Goal: Information Seeking & Learning: Learn about a topic

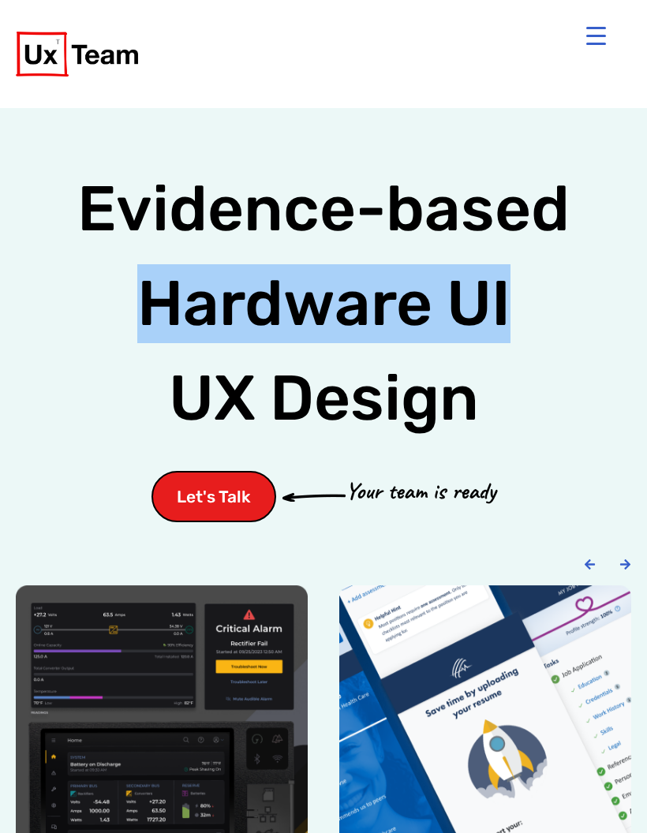
click at [605, 33] on button "Menu Trigger" at bounding box center [596, 36] width 38 height 38
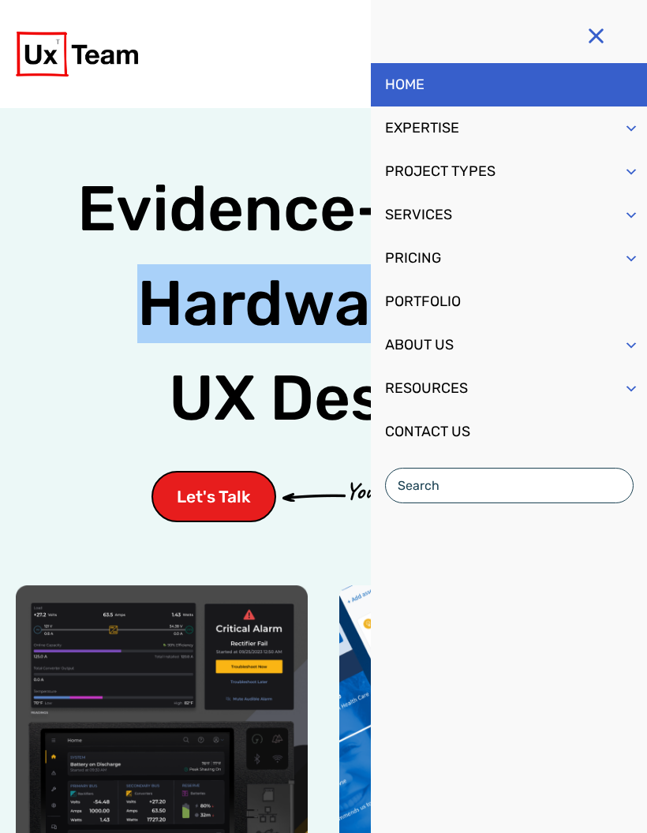
click at [585, 32] on button "Menu Trigger" at bounding box center [596, 36] width 38 height 38
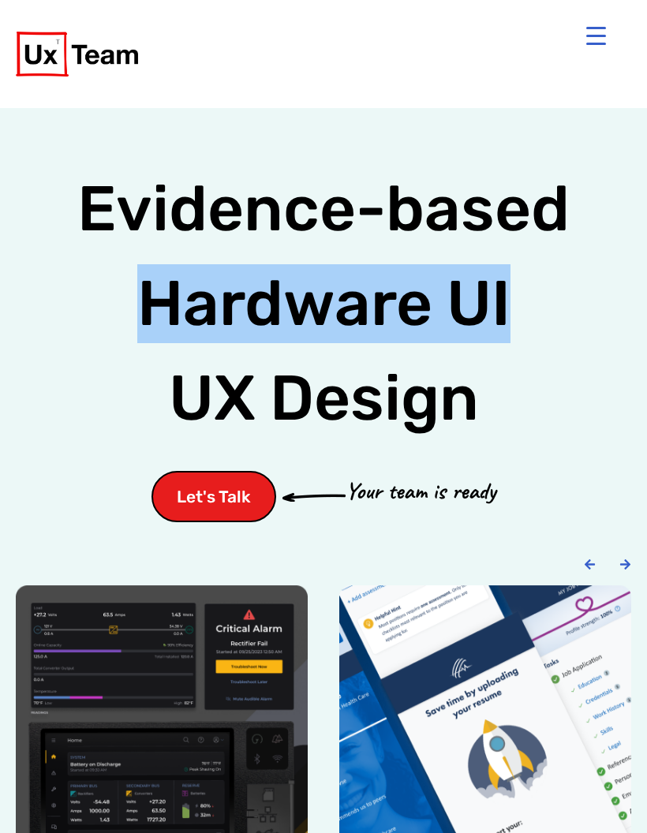
click at [601, 32] on button "Menu Trigger" at bounding box center [596, 36] width 38 height 38
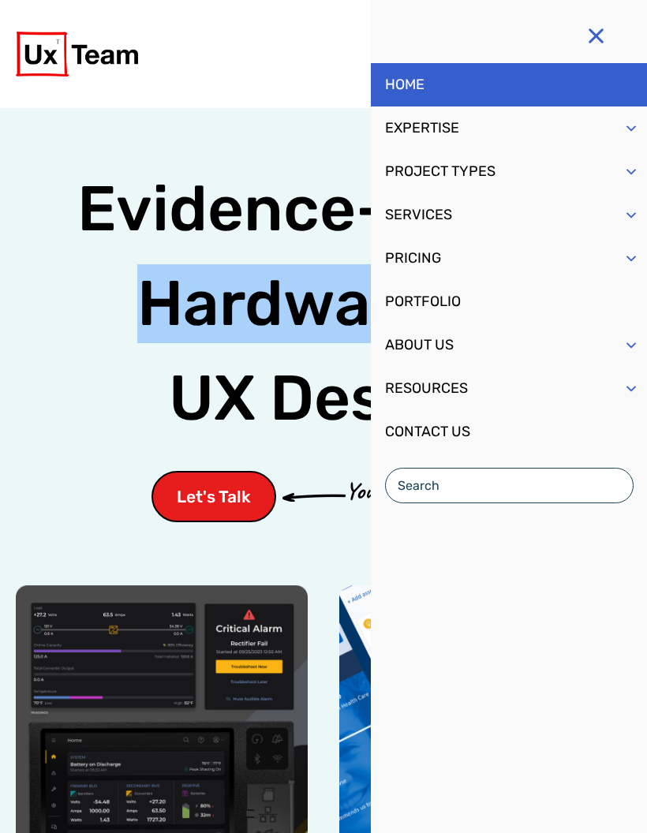
click at [626, 122] on span "Mobile Menu" at bounding box center [632, 128] width 16 height 43
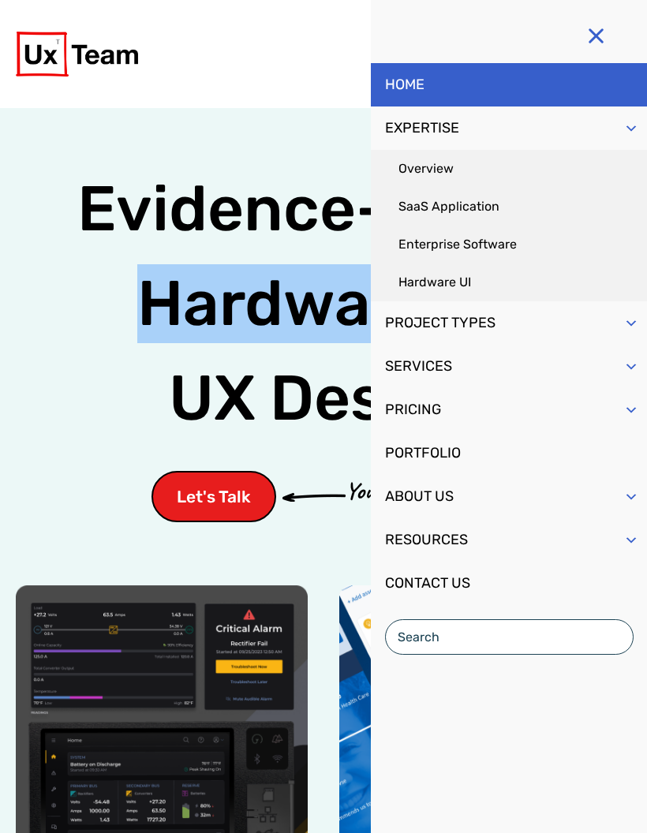
click at [490, 166] on link "Overview" at bounding box center [509, 169] width 276 height 38
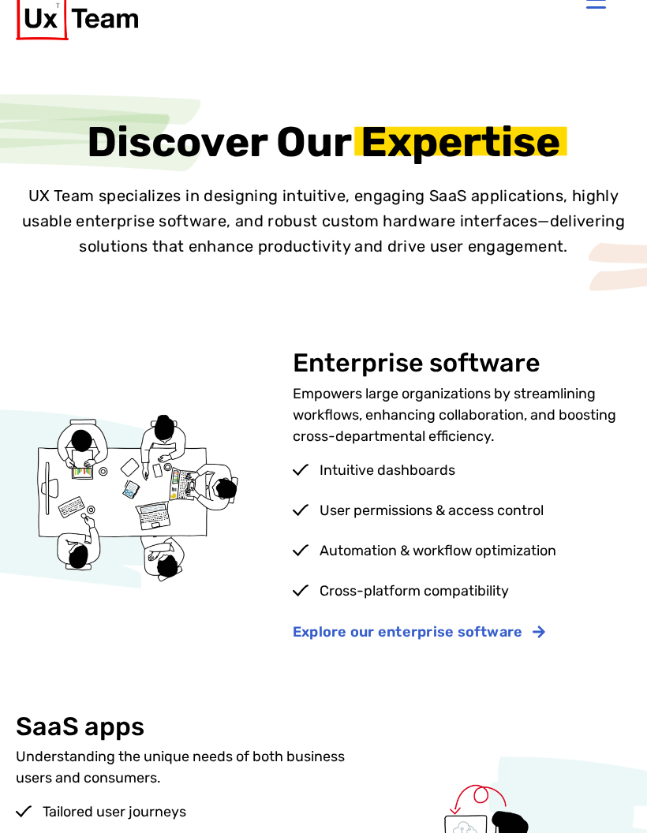
scroll to position [163, 0]
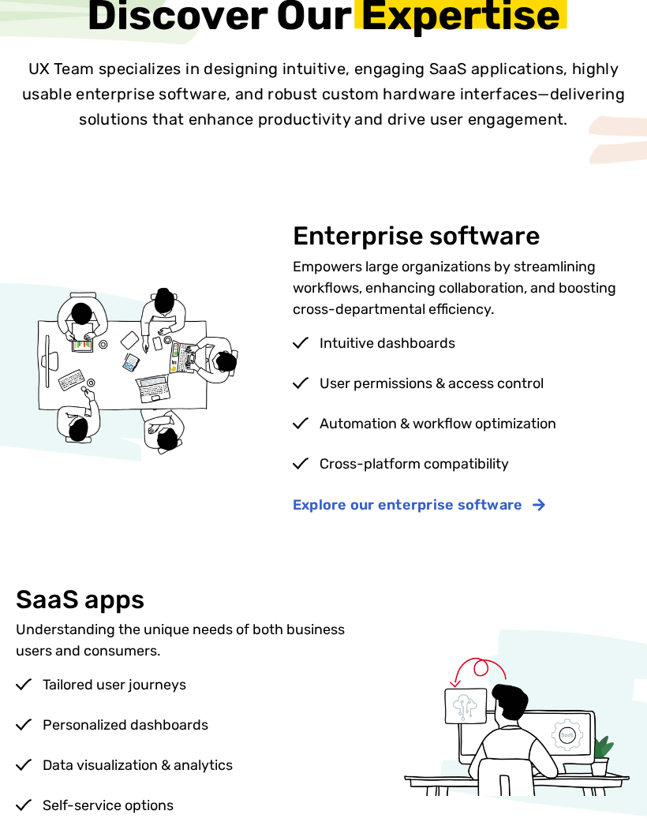
click at [476, 512] on span "Explore our enterprise software" at bounding box center [408, 505] width 230 height 14
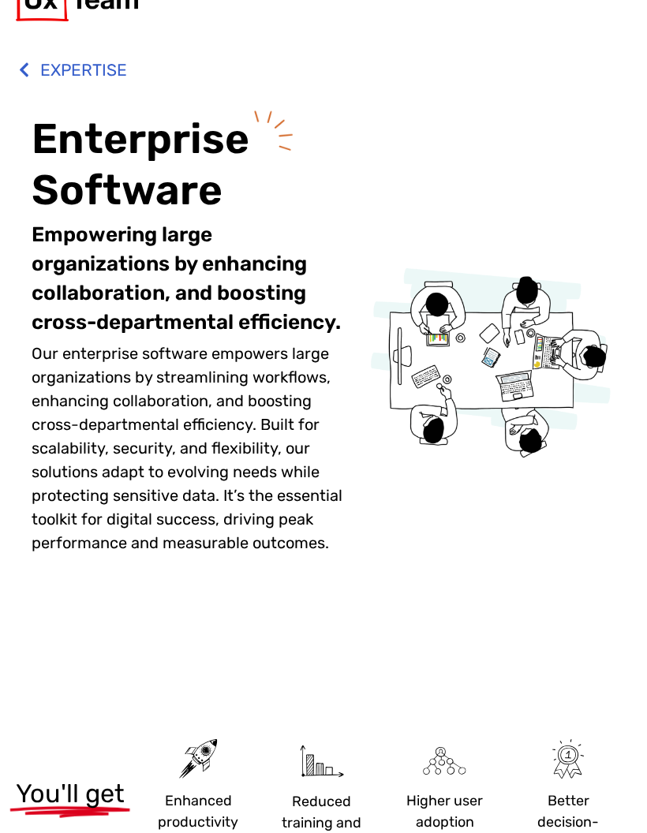
scroll to position [58, 0]
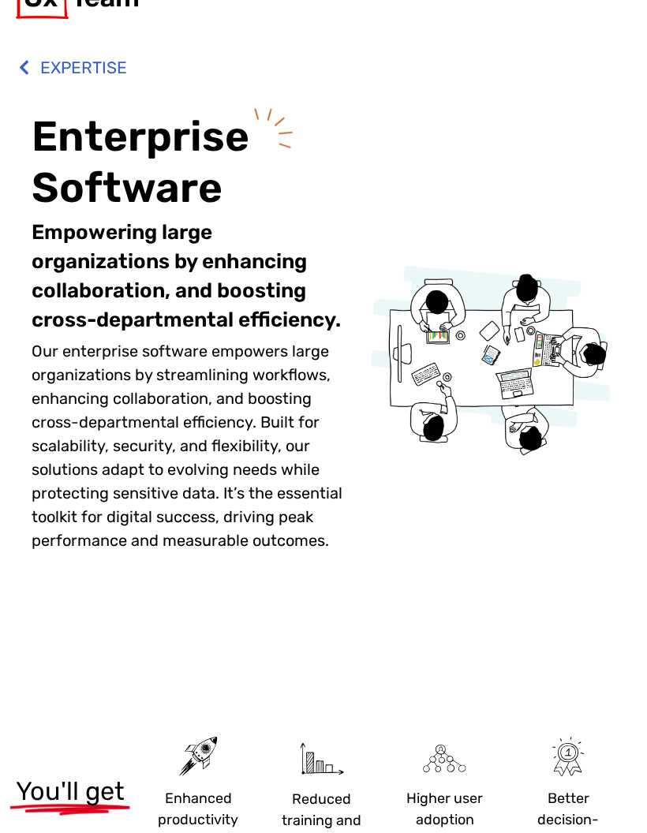
click at [57, 57] on span "EXPERTISE" at bounding box center [81, 68] width 91 height 35
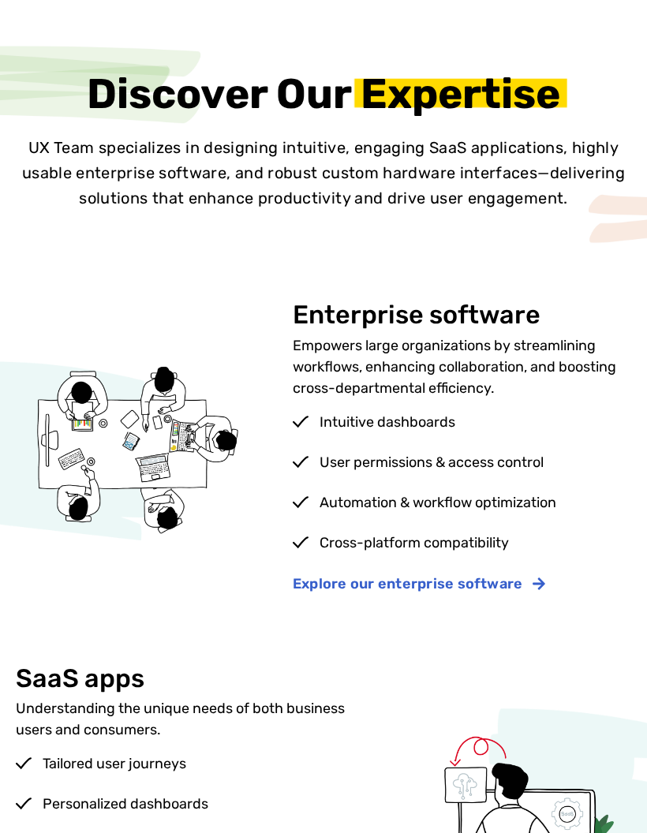
scroll to position [86, 0]
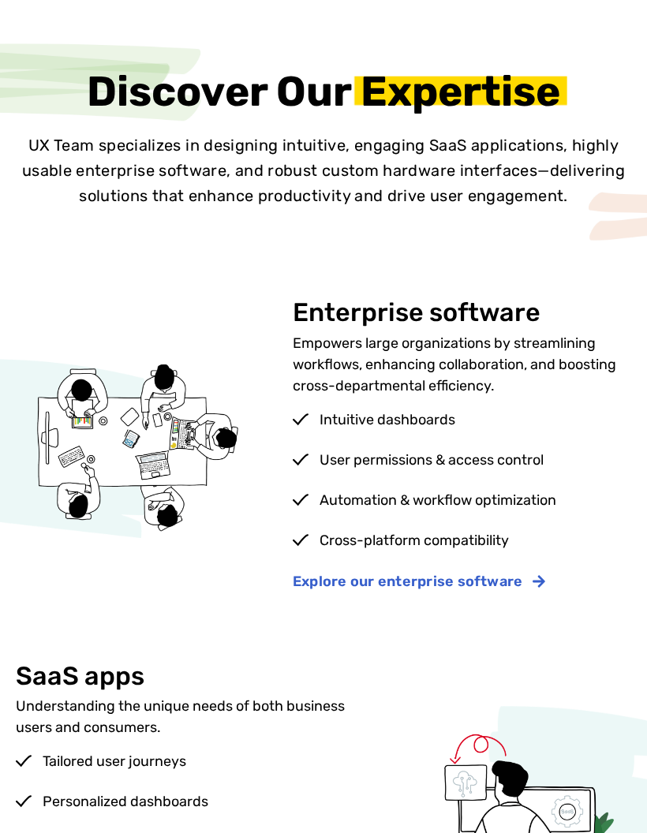
click at [455, 582] on span "Explore our enterprise software" at bounding box center [408, 582] width 230 height 14
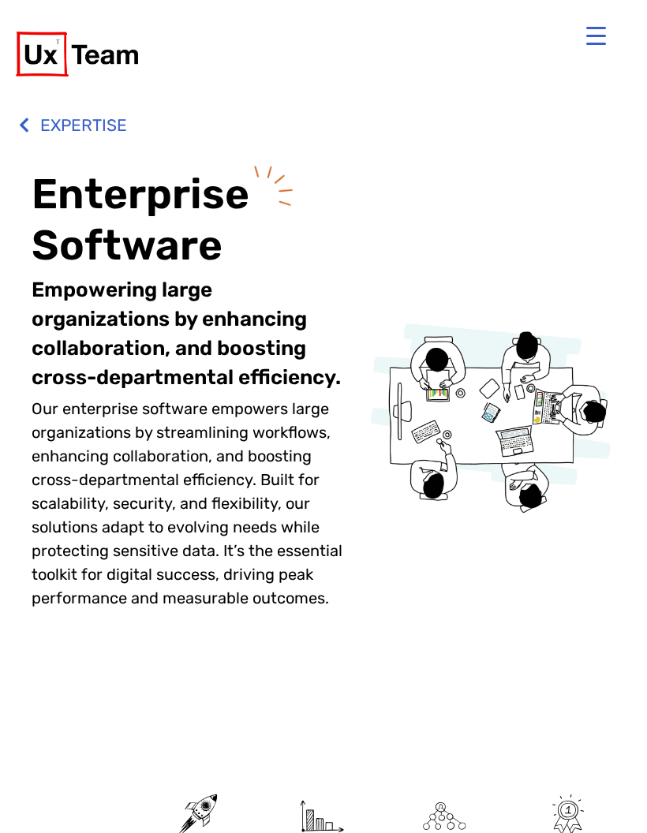
click at [92, 122] on span "EXPERTISE" at bounding box center [81, 125] width 91 height 35
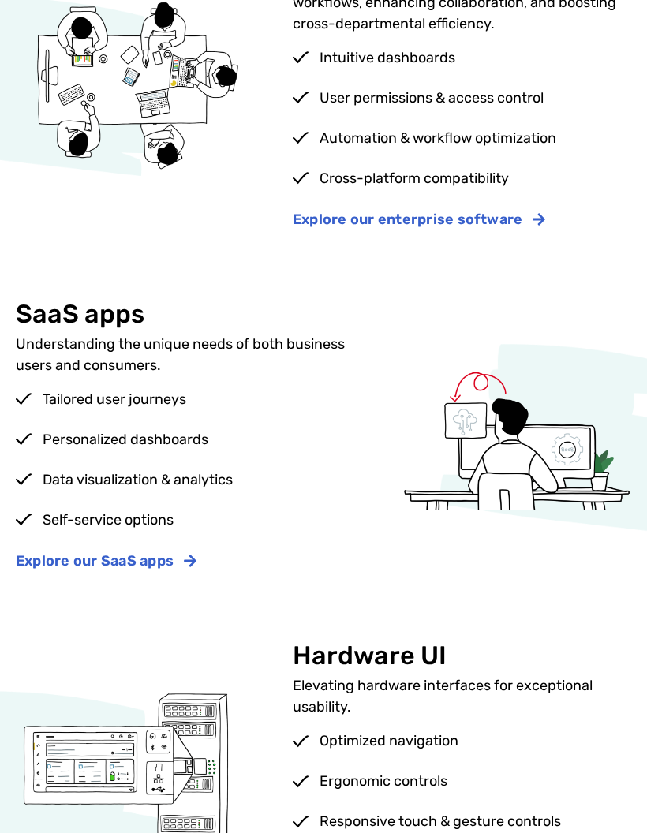
scroll to position [446, 0]
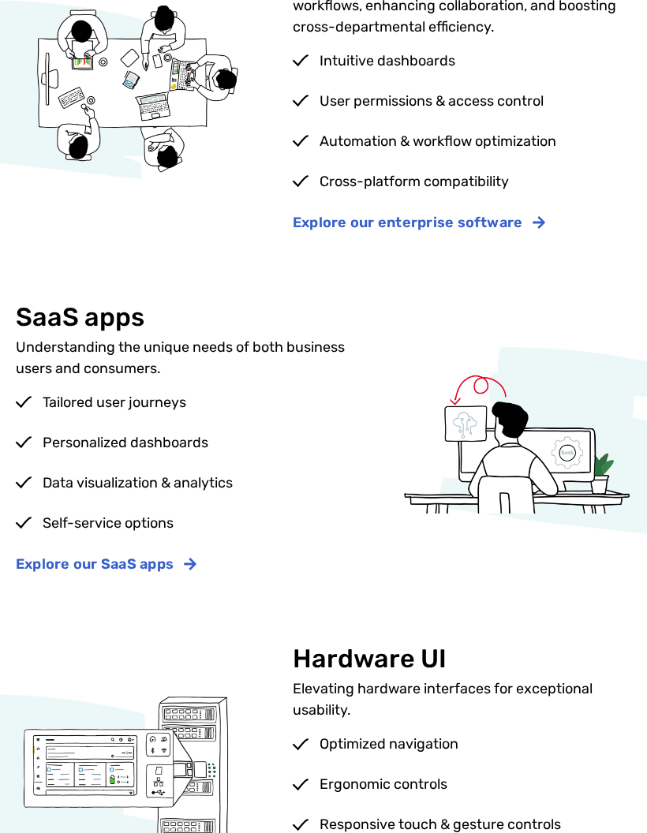
click at [486, 215] on span "Explore our enterprise software" at bounding box center [408, 222] width 230 height 14
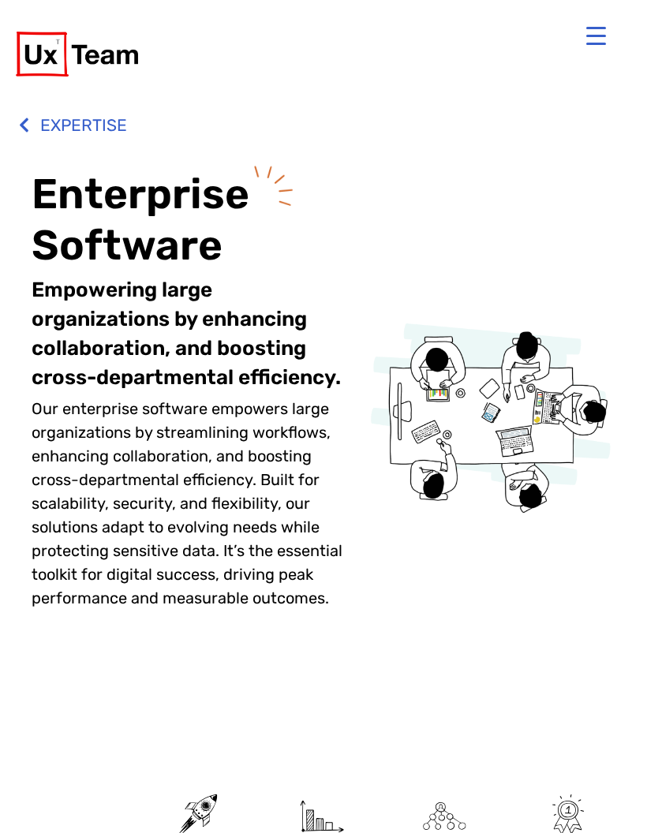
click at [602, 33] on button "Menu Trigger" at bounding box center [596, 36] width 38 height 38
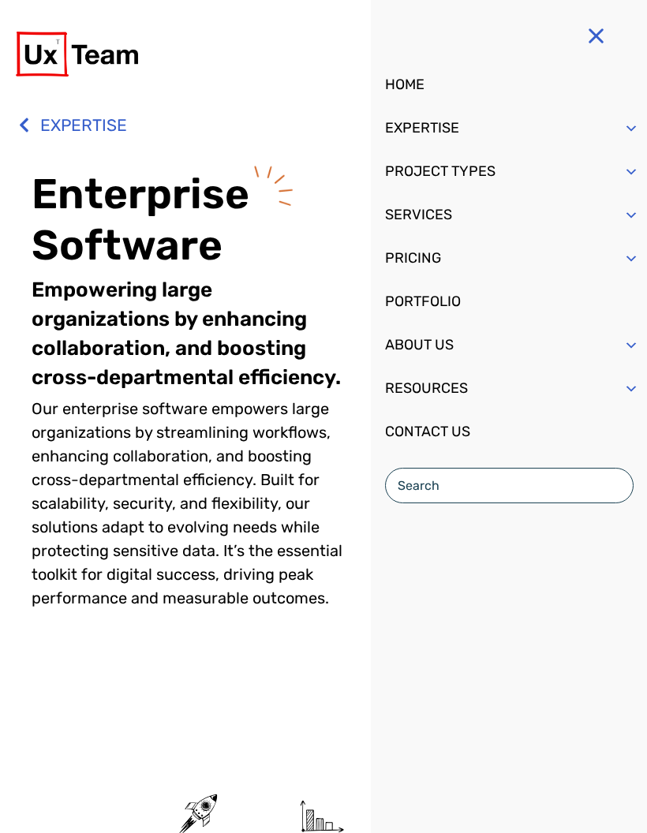
click at [629, 127] on span "Mobile Menu" at bounding box center [632, 128] width 16 height 43
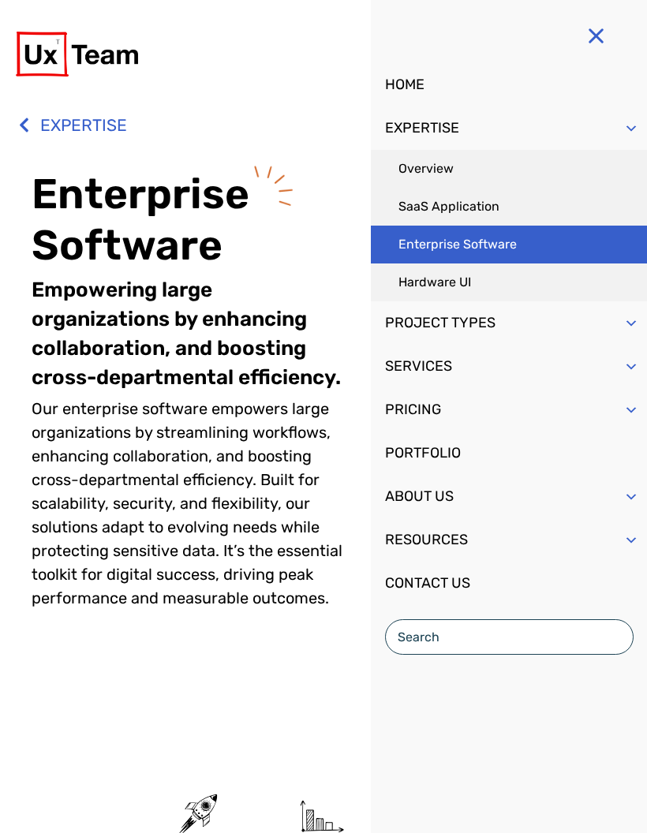
click at [505, 210] on link "SaaS Application" at bounding box center [509, 207] width 276 height 38
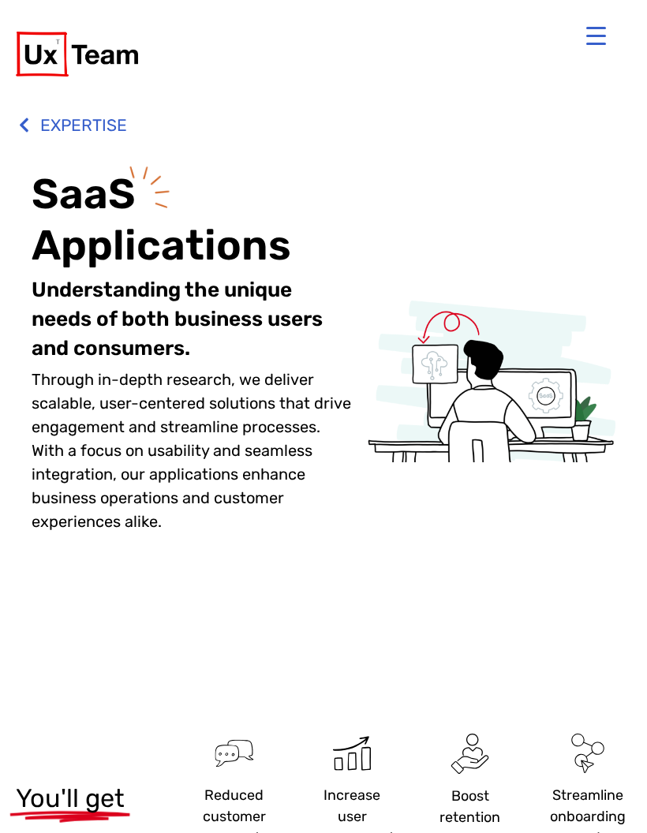
click at [597, 38] on button "Menu Trigger" at bounding box center [596, 36] width 38 height 38
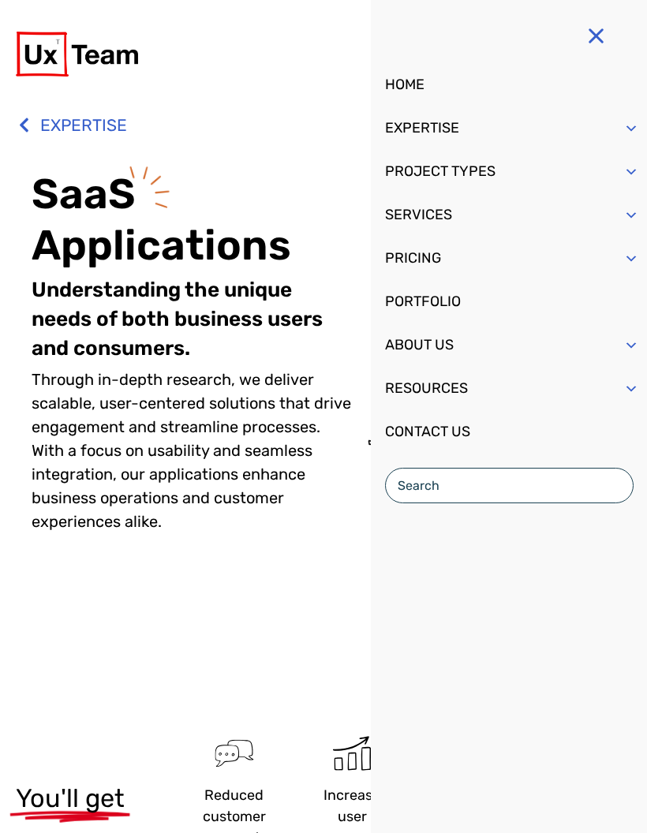
click at [637, 127] on span "Mobile Menu" at bounding box center [632, 128] width 16 height 43
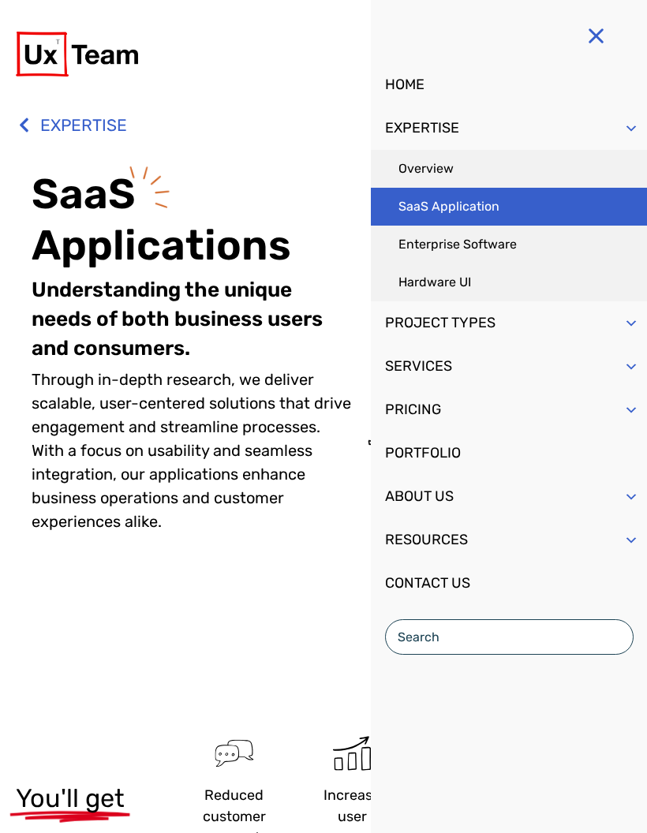
click at [474, 287] on link "Hardware UI" at bounding box center [509, 283] width 276 height 38
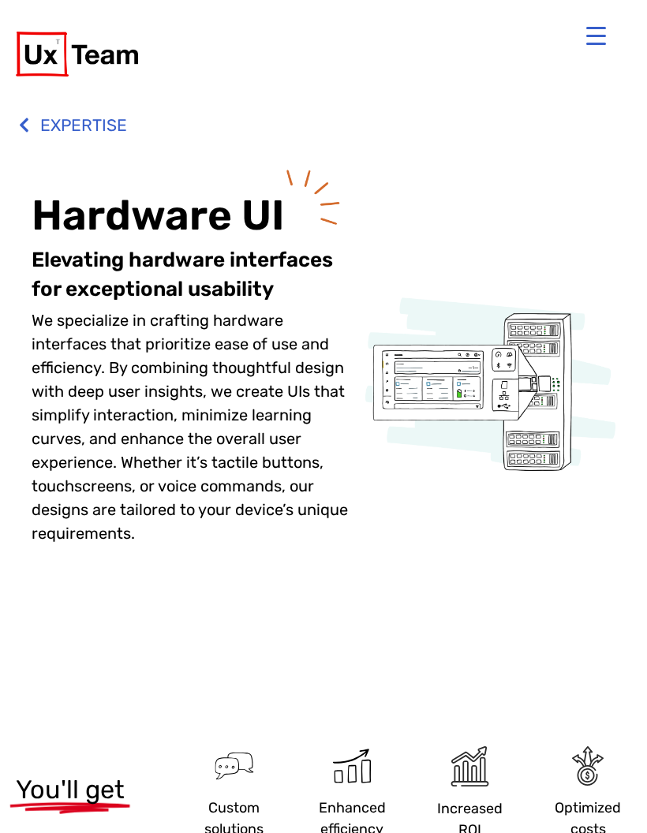
click at [594, 40] on button "Menu Trigger" at bounding box center [596, 36] width 38 height 38
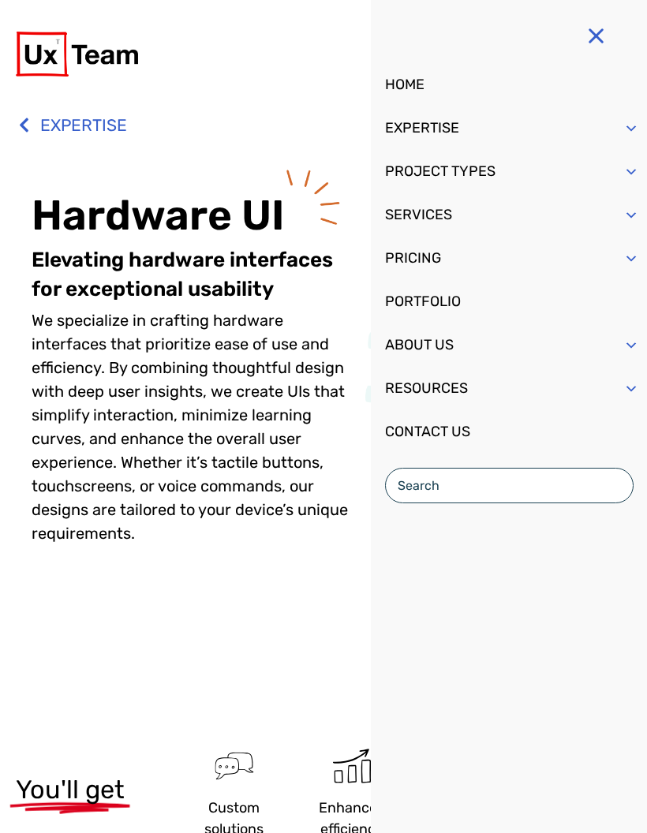
click at [639, 167] on div "Mobile Menu" at bounding box center [632, 165] width 32 height 31
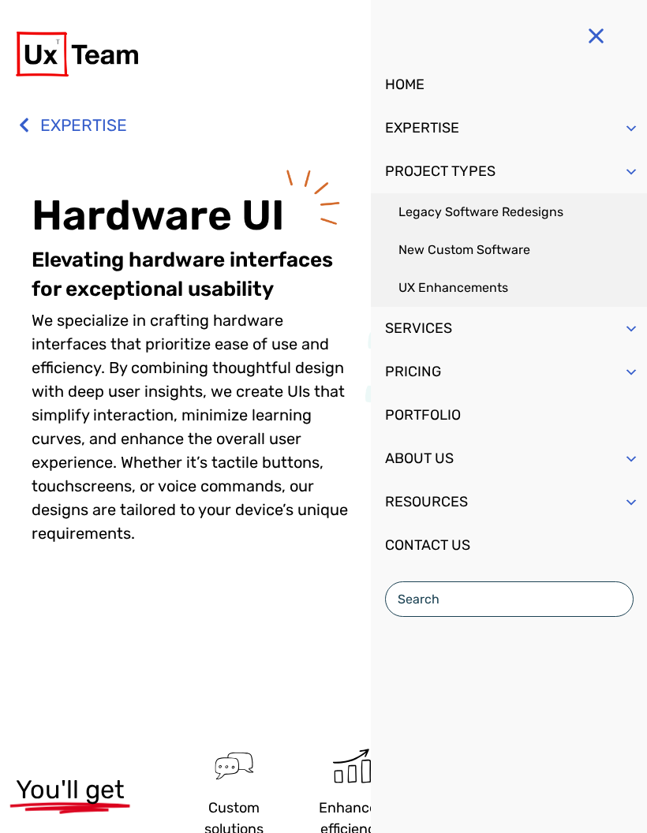
click at [538, 214] on link "Legacy Software Redesigns" at bounding box center [509, 212] width 276 height 38
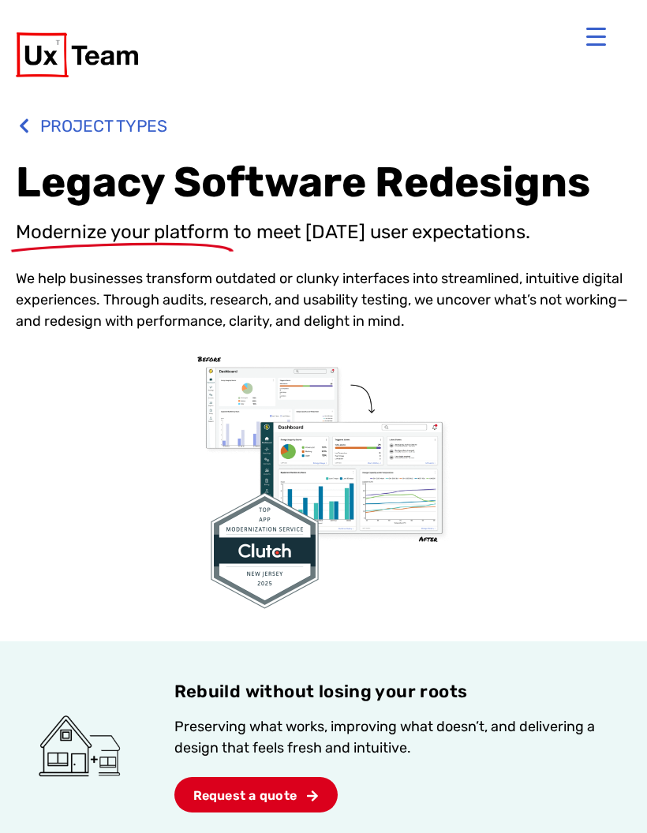
click at [594, 36] on button "Menu Trigger" at bounding box center [596, 36] width 38 height 38
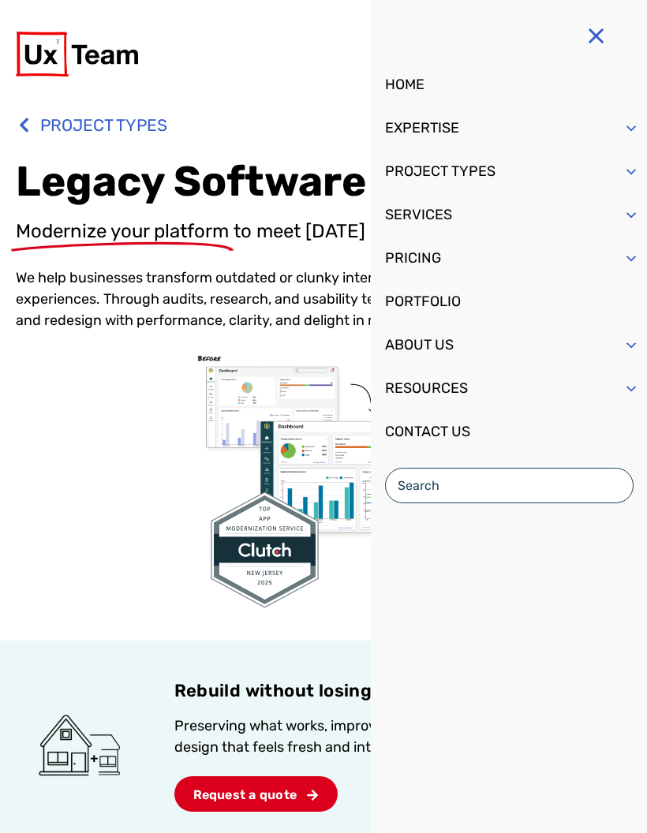
click at [629, 159] on span "Mobile Menu" at bounding box center [632, 172] width 16 height 43
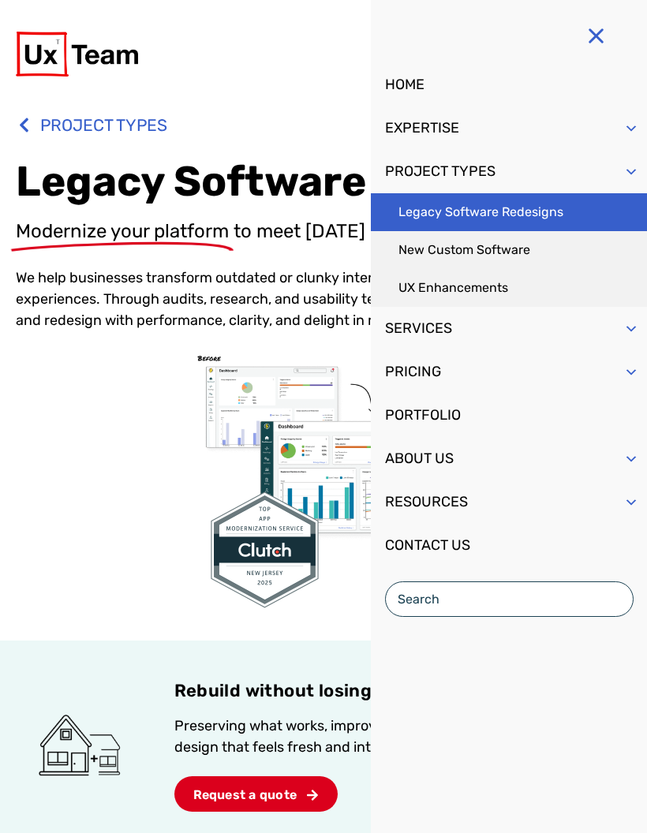
click at [532, 256] on link "New Custom Software" at bounding box center [509, 250] width 276 height 38
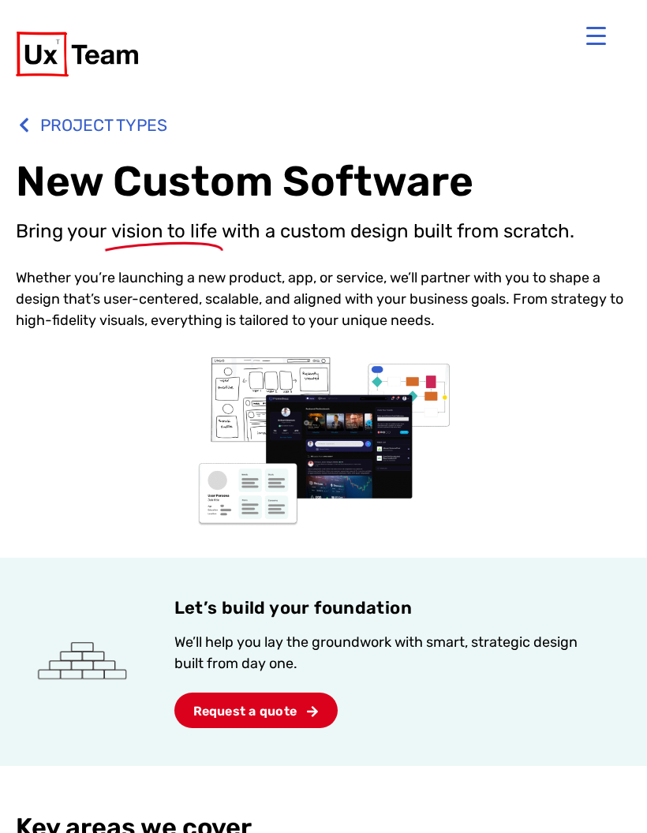
click at [597, 37] on button "Menu Trigger" at bounding box center [596, 36] width 38 height 38
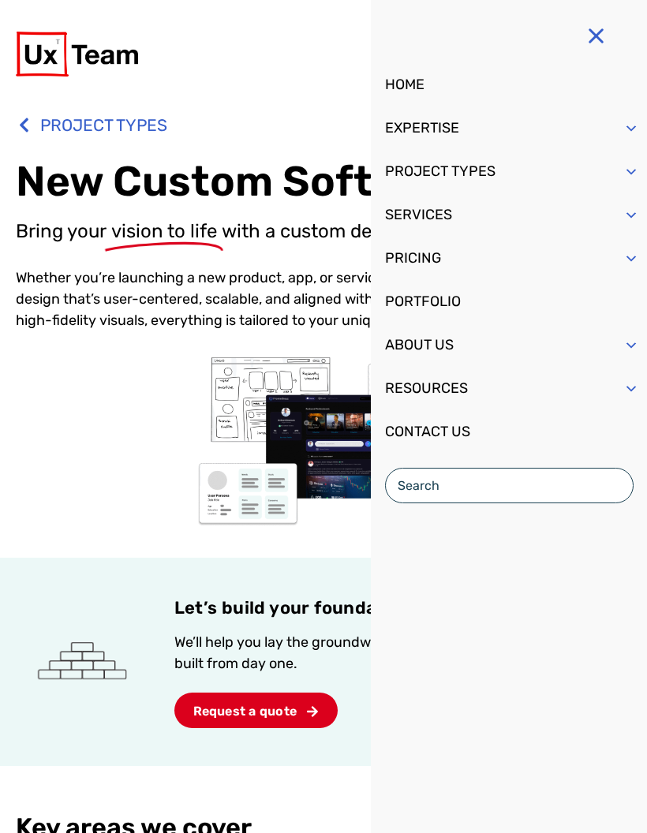
click at [632, 172] on span "Mobile Menu" at bounding box center [632, 172] width 16 height 43
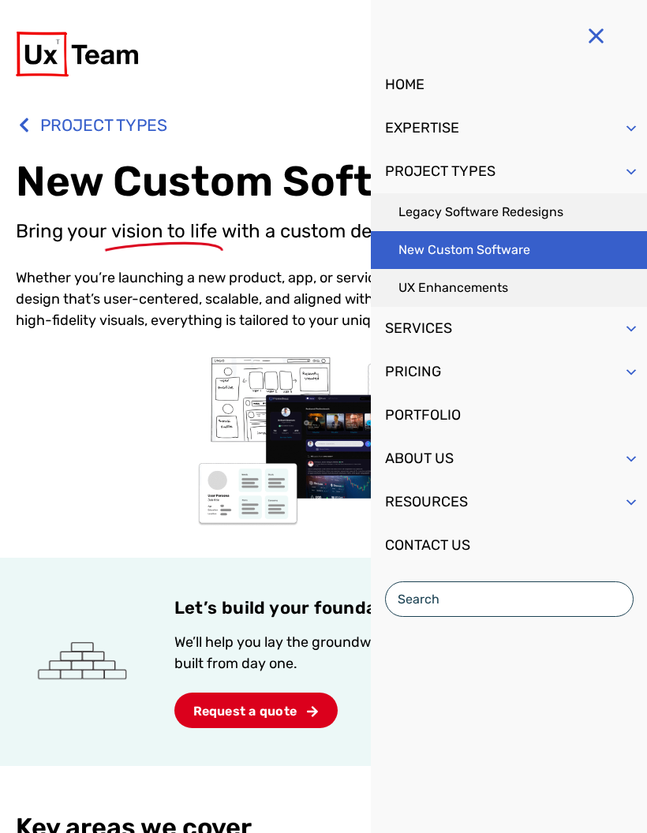
click at [493, 283] on link "UX Enhancements" at bounding box center [509, 288] width 276 height 38
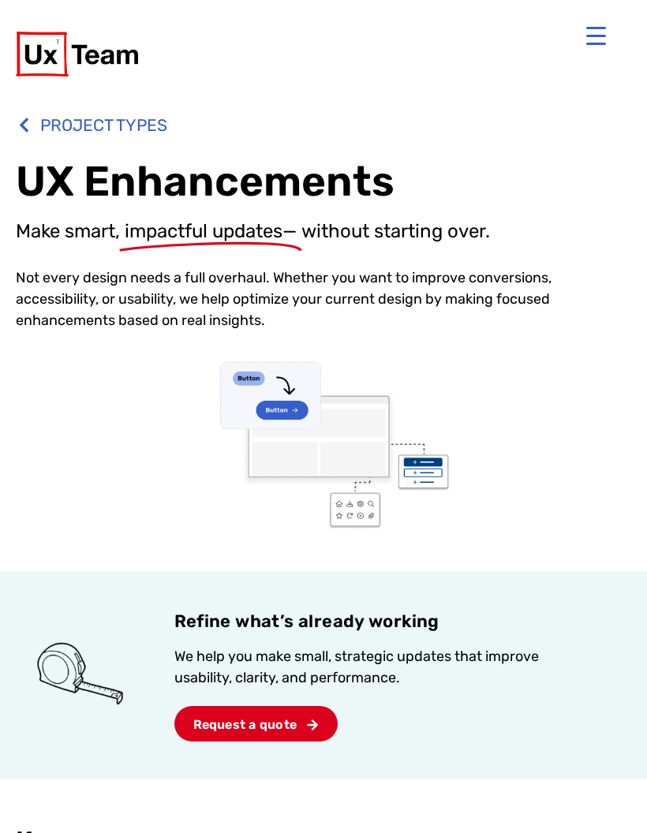
click at [601, 39] on button "Menu Trigger" at bounding box center [596, 36] width 38 height 38
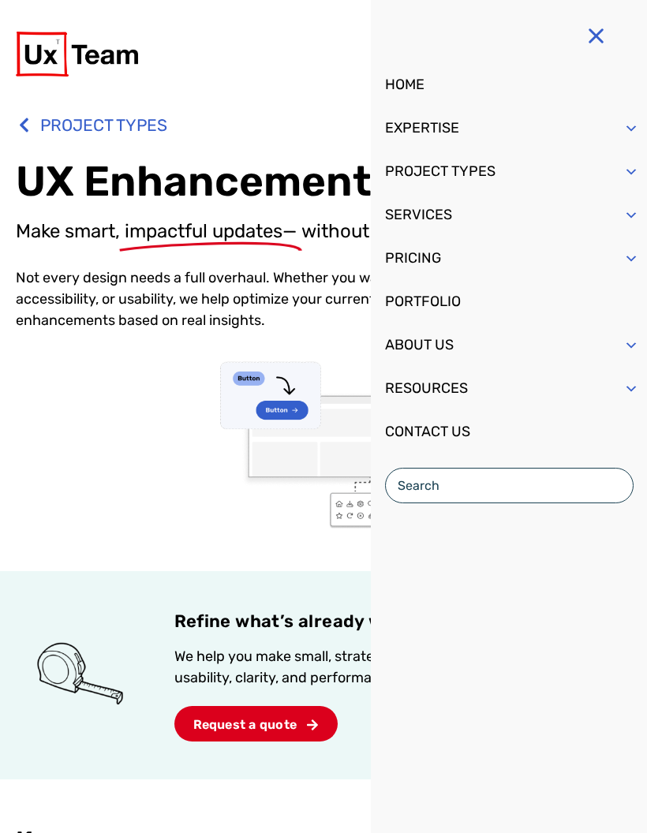
click at [633, 214] on span "Mobile Menu" at bounding box center [632, 215] width 16 height 43
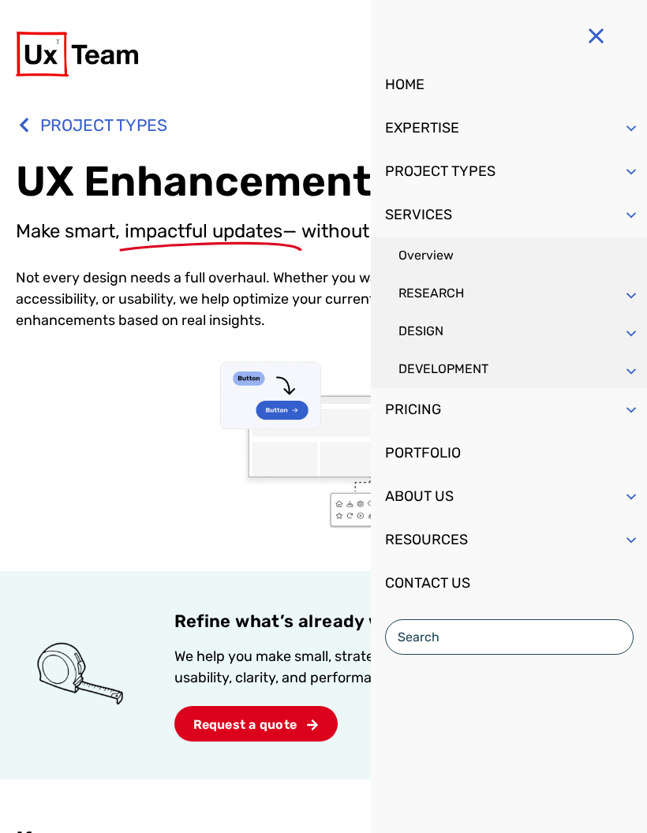
click at [453, 260] on link "Overview" at bounding box center [509, 256] width 276 height 38
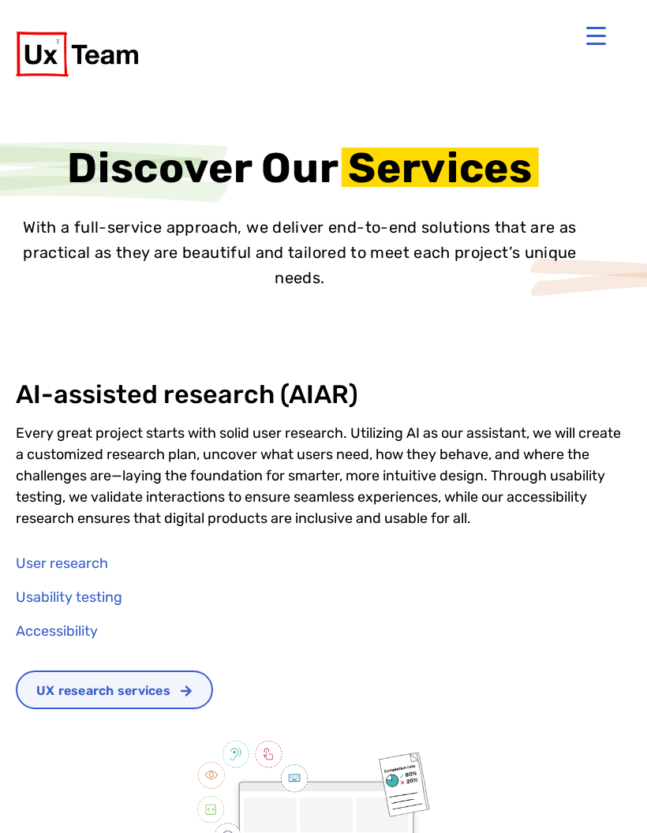
click at [600, 43] on button "Menu Trigger" at bounding box center [596, 36] width 38 height 38
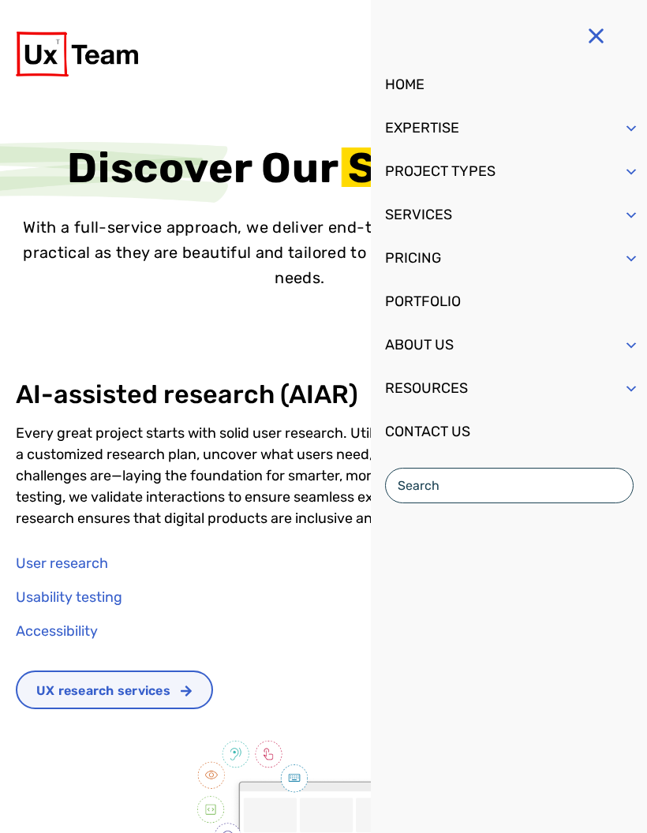
click at [639, 219] on span "Mobile Menu" at bounding box center [632, 215] width 16 height 43
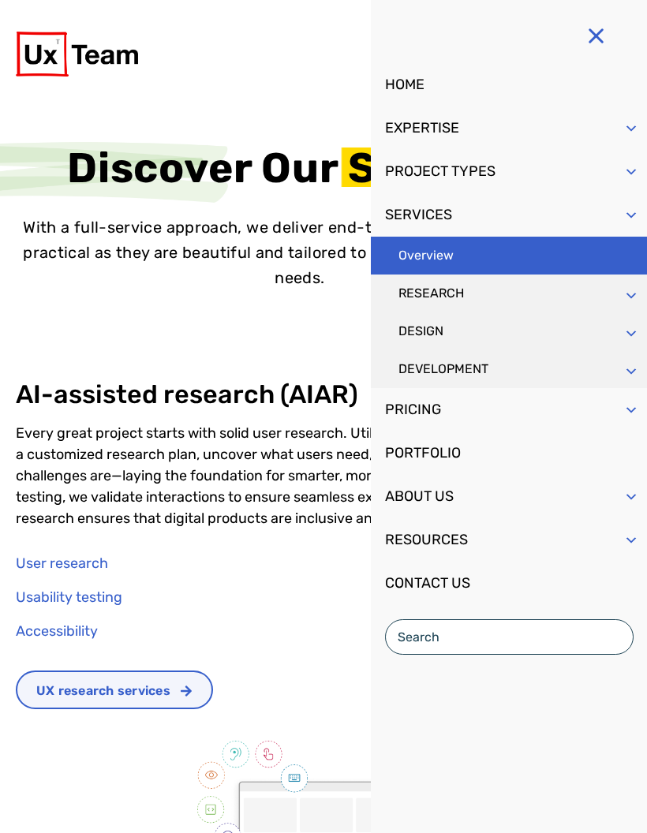
click at [637, 220] on span "Mobile Menu" at bounding box center [632, 215] width 16 height 43
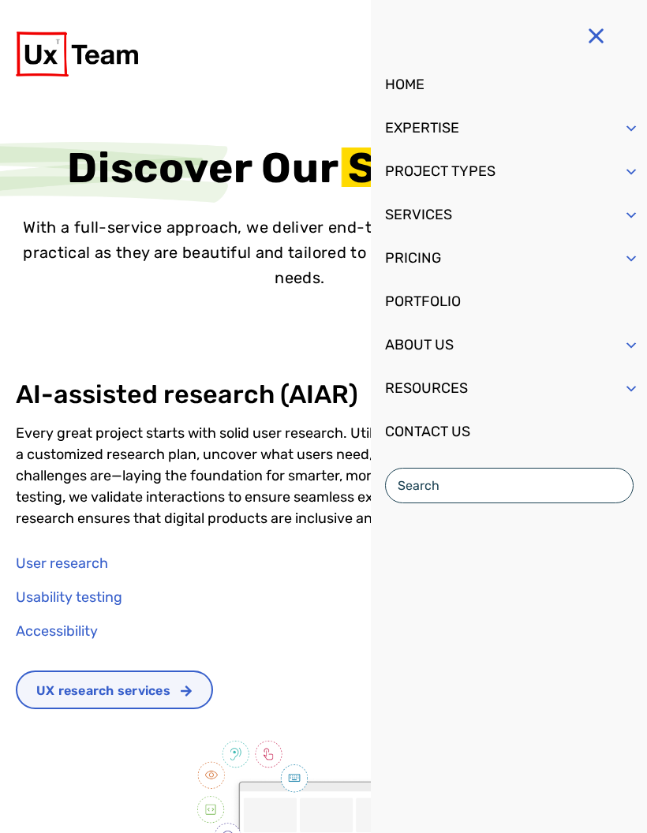
click at [597, 38] on button "Menu Trigger" at bounding box center [596, 36] width 38 height 38
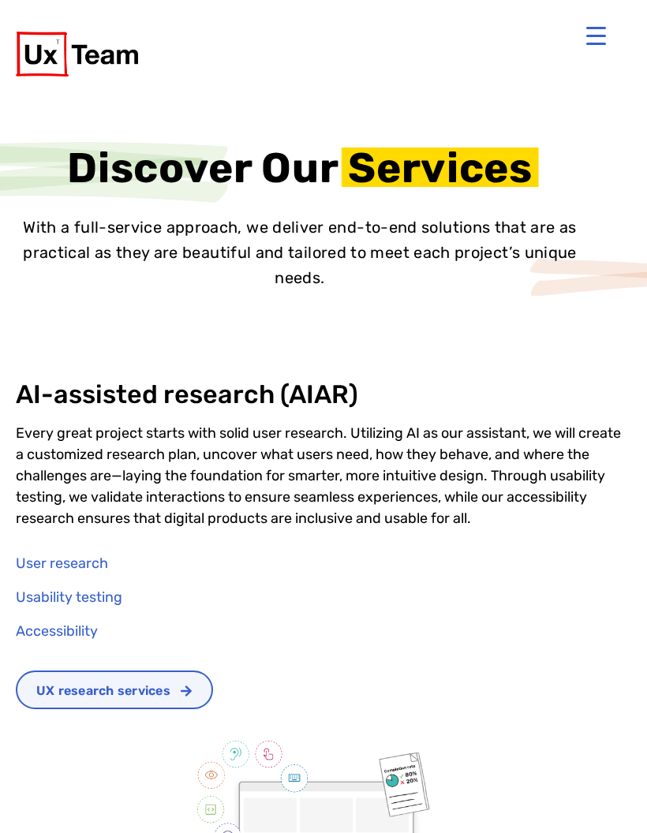
click at [599, 31] on button "Menu Trigger" at bounding box center [596, 36] width 38 height 38
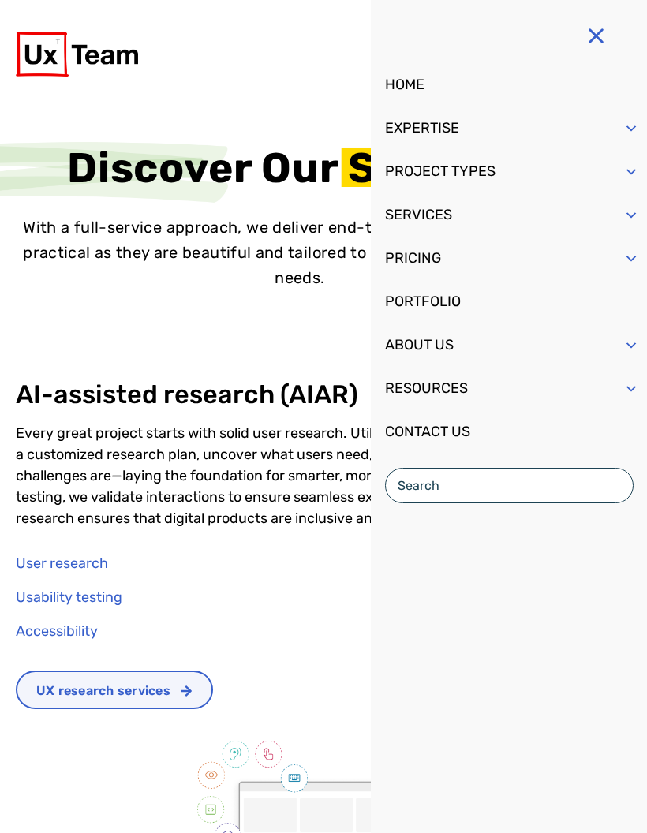
click at [599, 33] on button "Menu Trigger" at bounding box center [596, 36] width 38 height 38
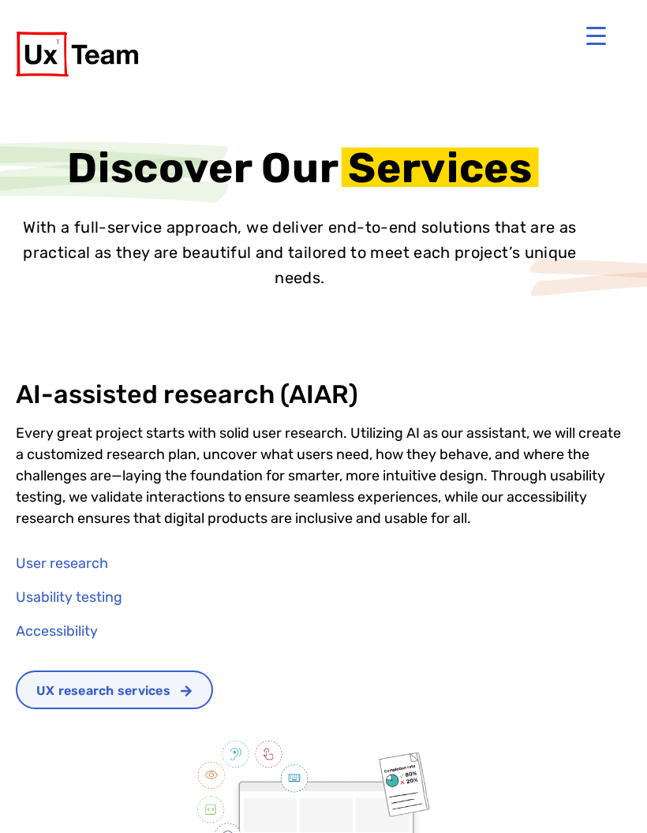
click at [88, 564] on span "User research" at bounding box center [62, 563] width 92 height 21
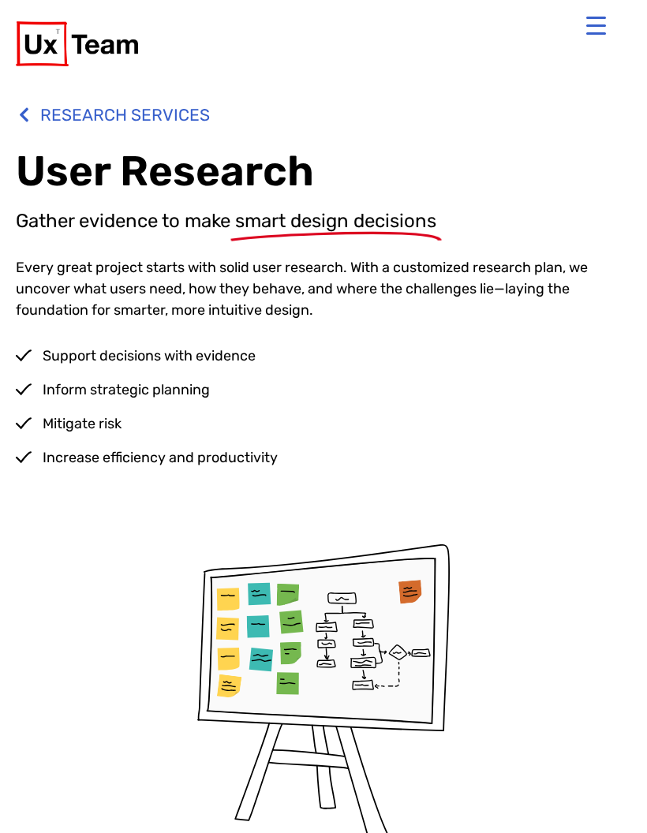
scroll to position [73, 0]
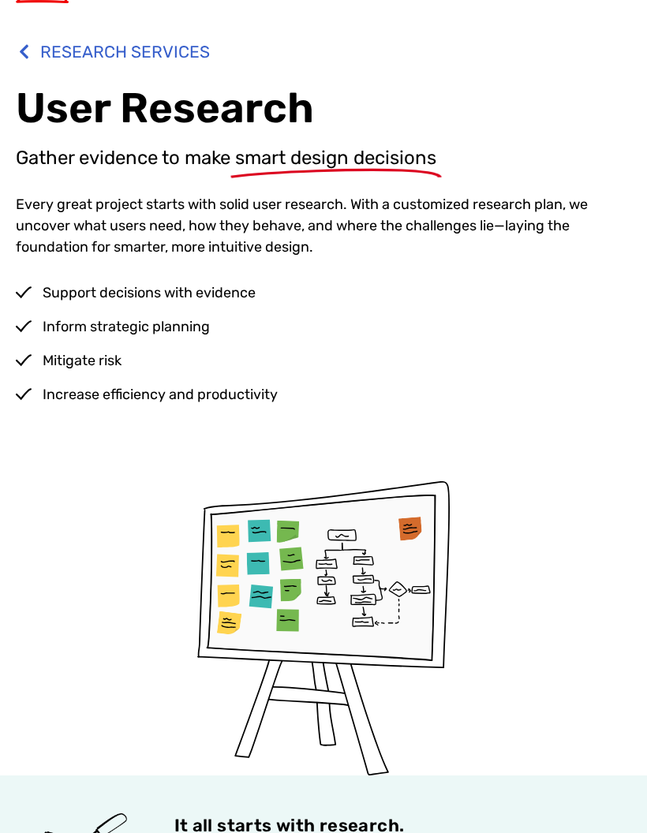
click at [171, 53] on span "RESEARCH SERVICES" at bounding box center [123, 52] width 174 height 35
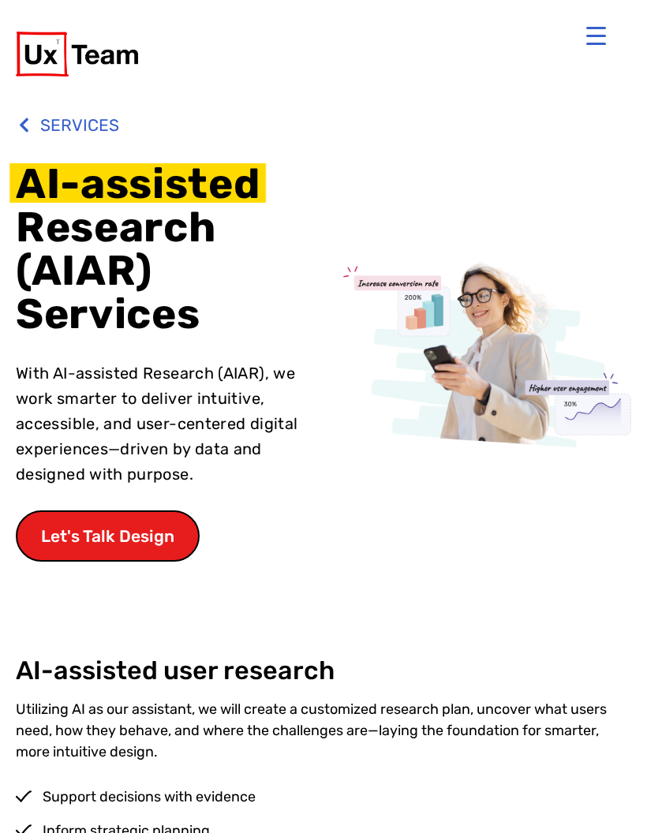
click at [605, 36] on button "Menu Trigger" at bounding box center [596, 36] width 38 height 38
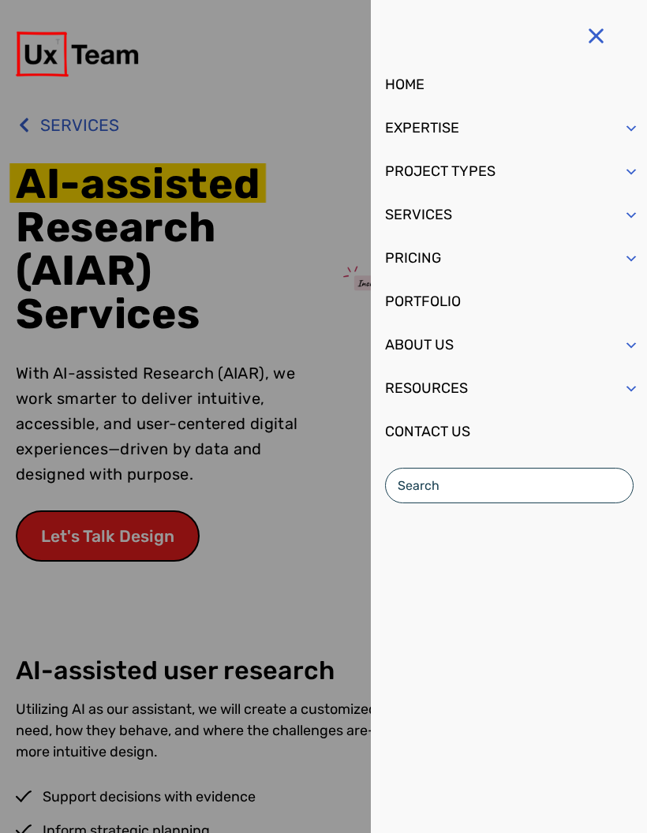
click at [635, 213] on span "Mobile Menu" at bounding box center [632, 215] width 16 height 43
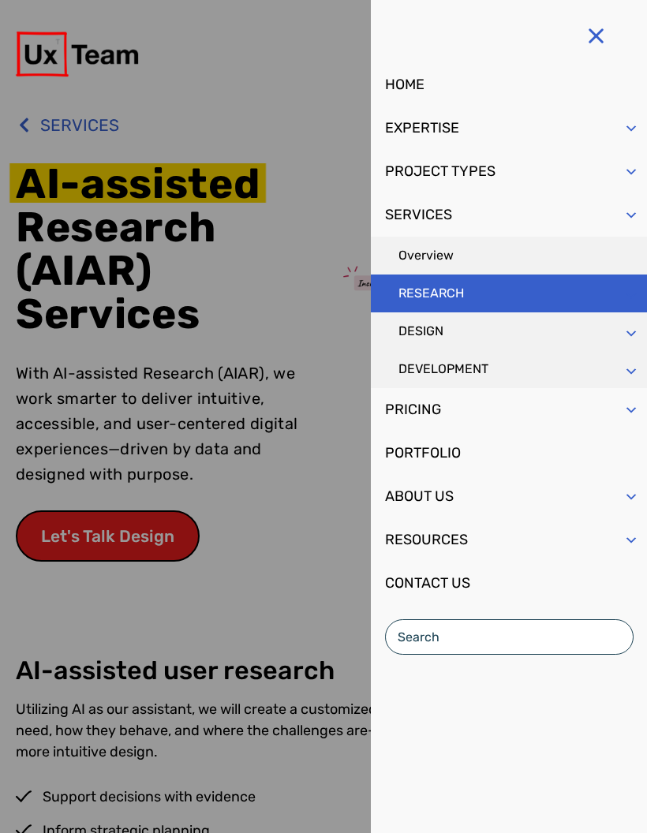
click at [627, 332] on span "SERVICES" at bounding box center [632, 334] width 16 height 43
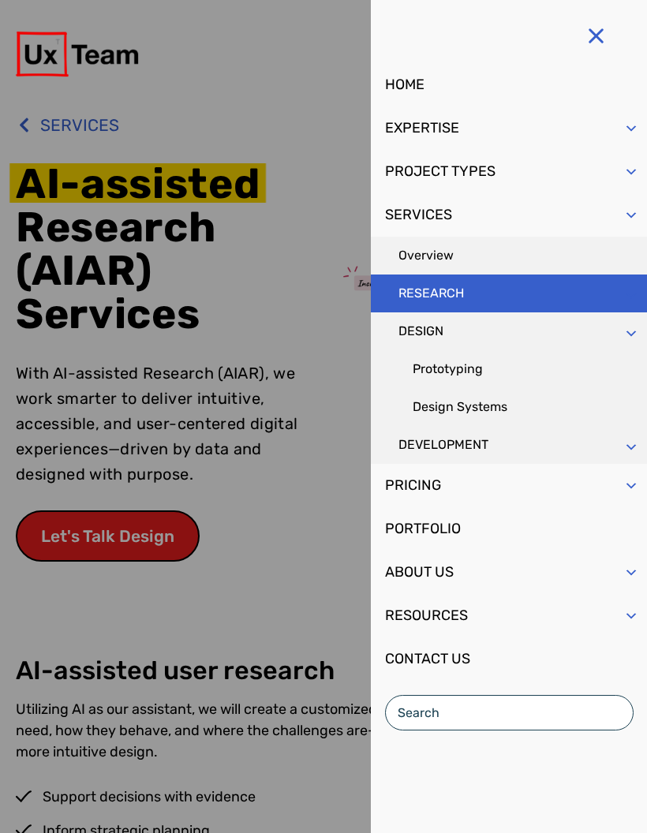
click at [474, 379] on link "Prototyping" at bounding box center [509, 369] width 276 height 38
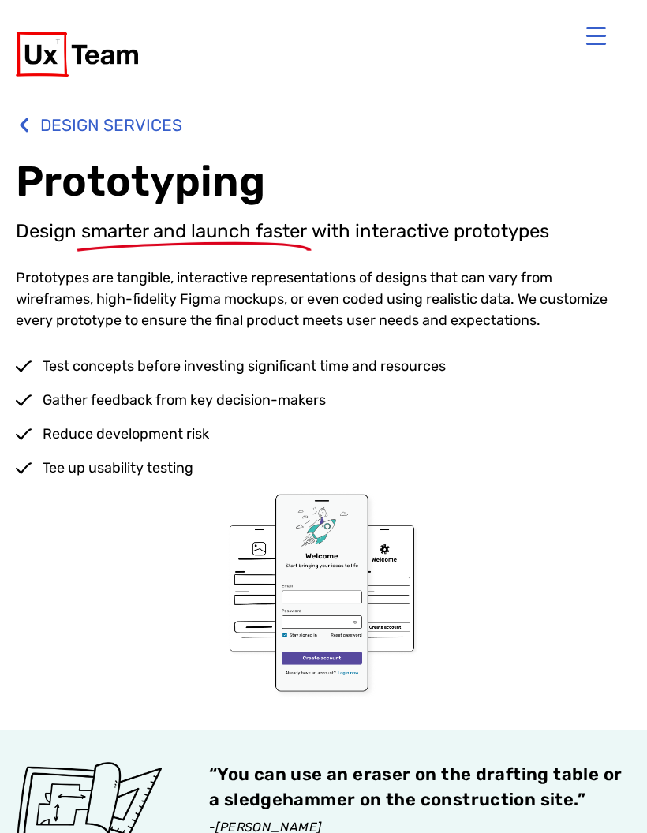
click at [54, 124] on span "DESIGN SERVICES" at bounding box center [109, 125] width 146 height 35
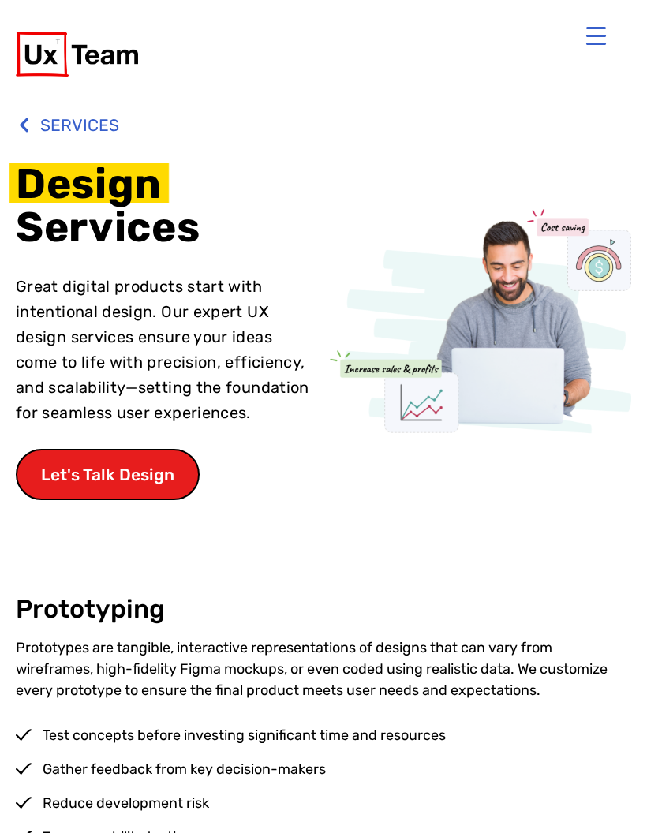
click at [598, 39] on button "Menu Trigger" at bounding box center [596, 36] width 38 height 38
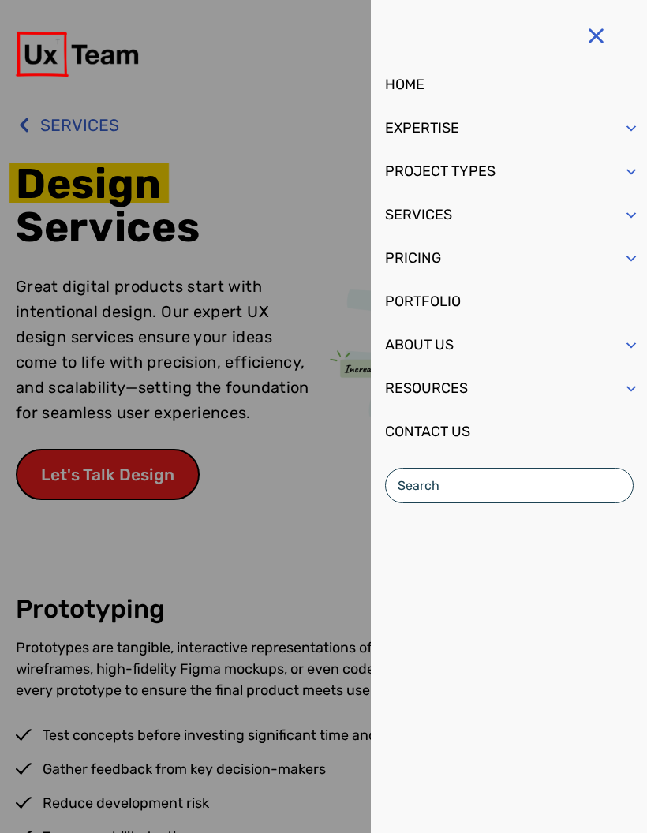
click at [192, 93] on div at bounding box center [324, 54] width 616 height 108
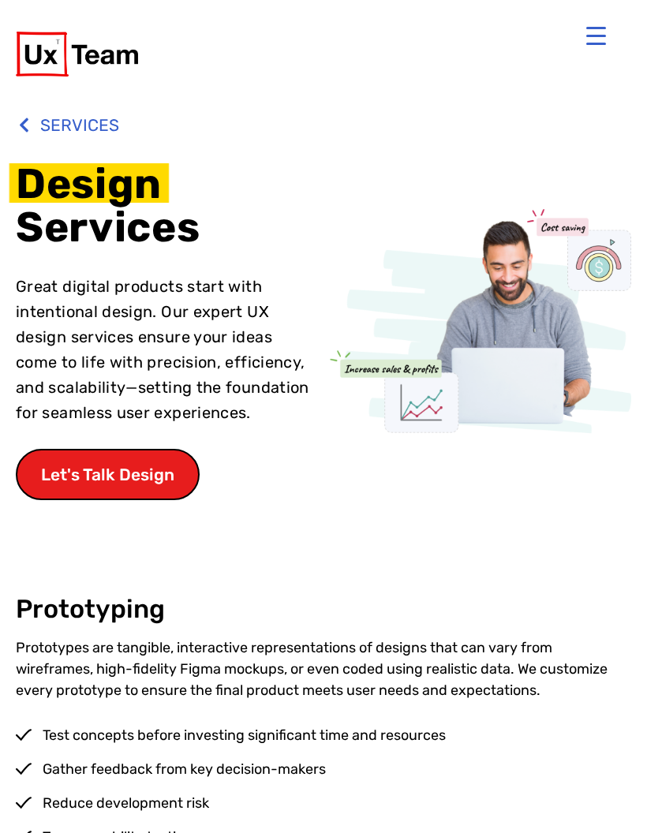
click at [182, 56] on link at bounding box center [118, 54] width 204 height 45
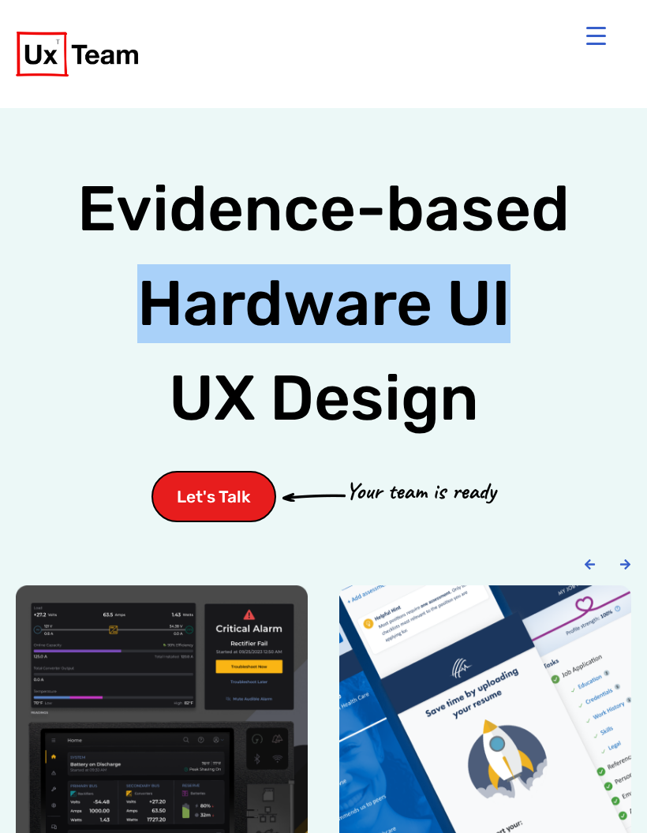
click at [590, 35] on button "Menu Trigger" at bounding box center [596, 36] width 38 height 38
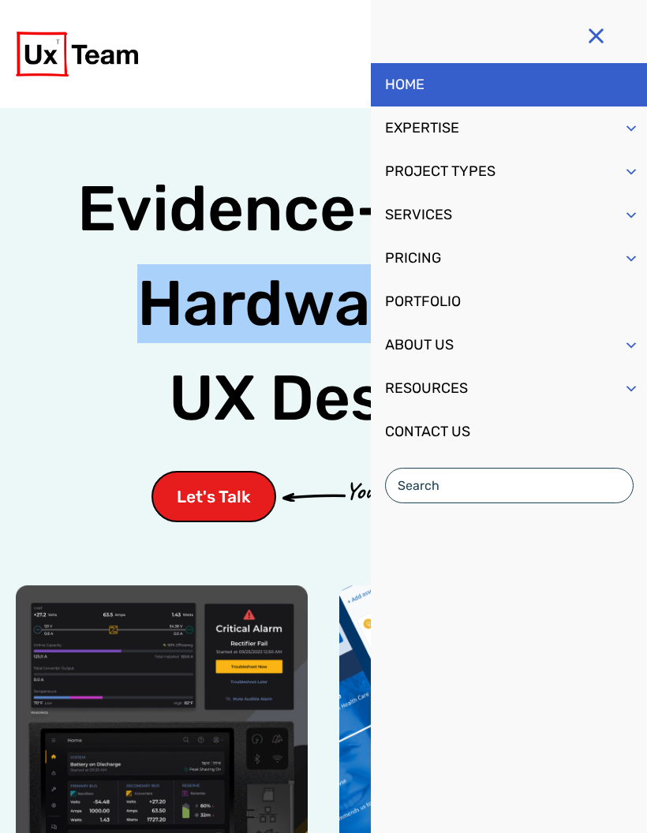
click at [475, 300] on link "PORTFOLIO" at bounding box center [509, 301] width 276 height 43
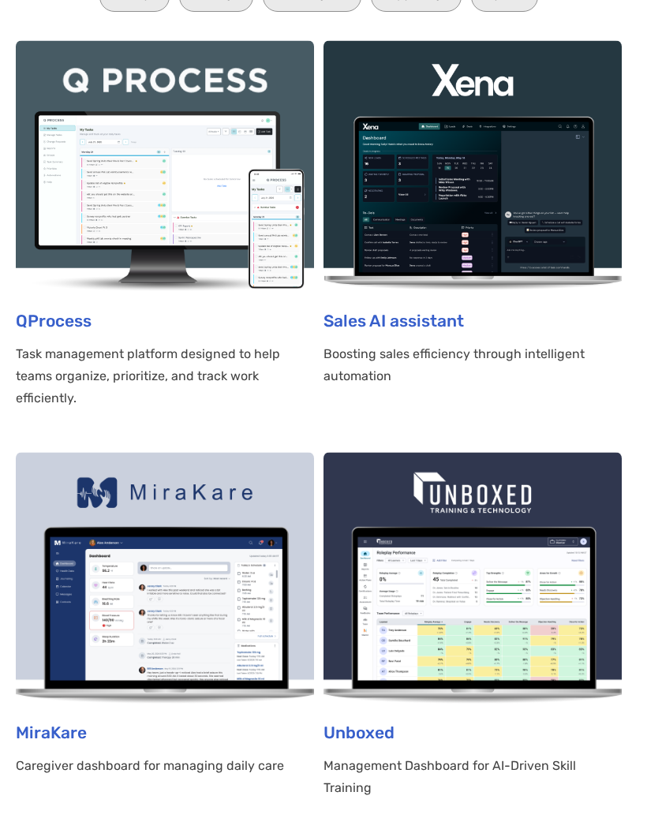
scroll to position [346, 0]
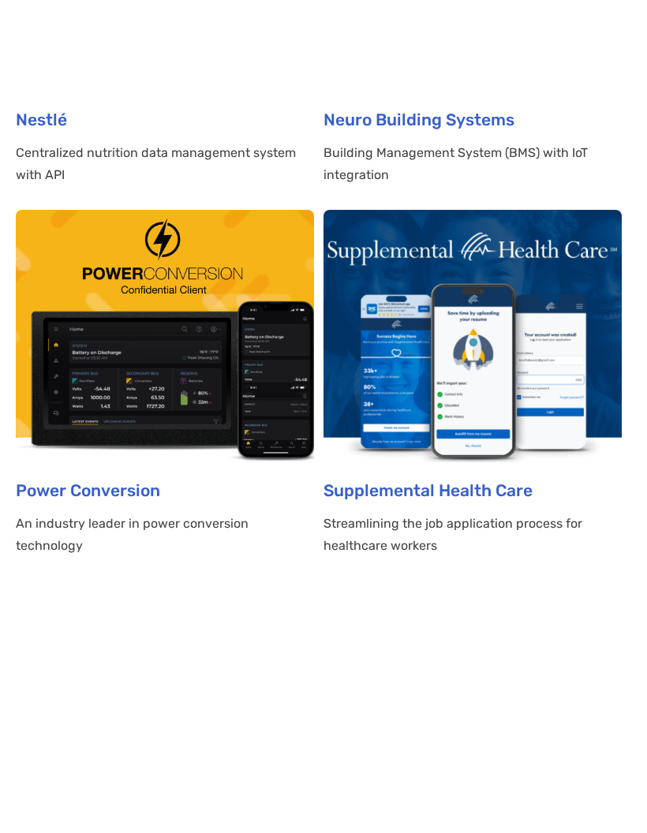
scroll to position [3057, 0]
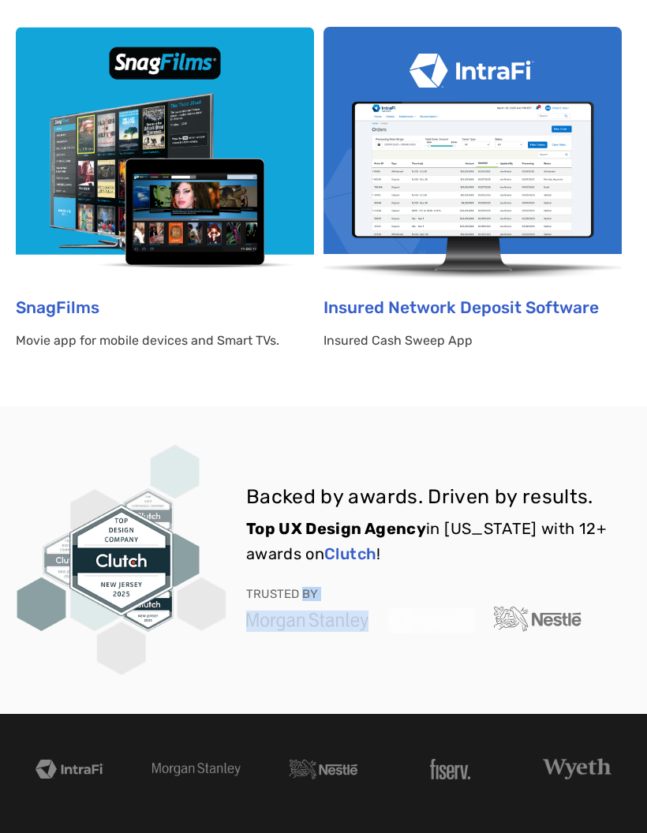
click at [391, 639] on div "Backed by awards. Driven by results. Top UX Design Agency in [US_STATE] with 12…" at bounding box center [324, 560] width 616 height 231
